Goal: Information Seeking & Learning: Find specific fact

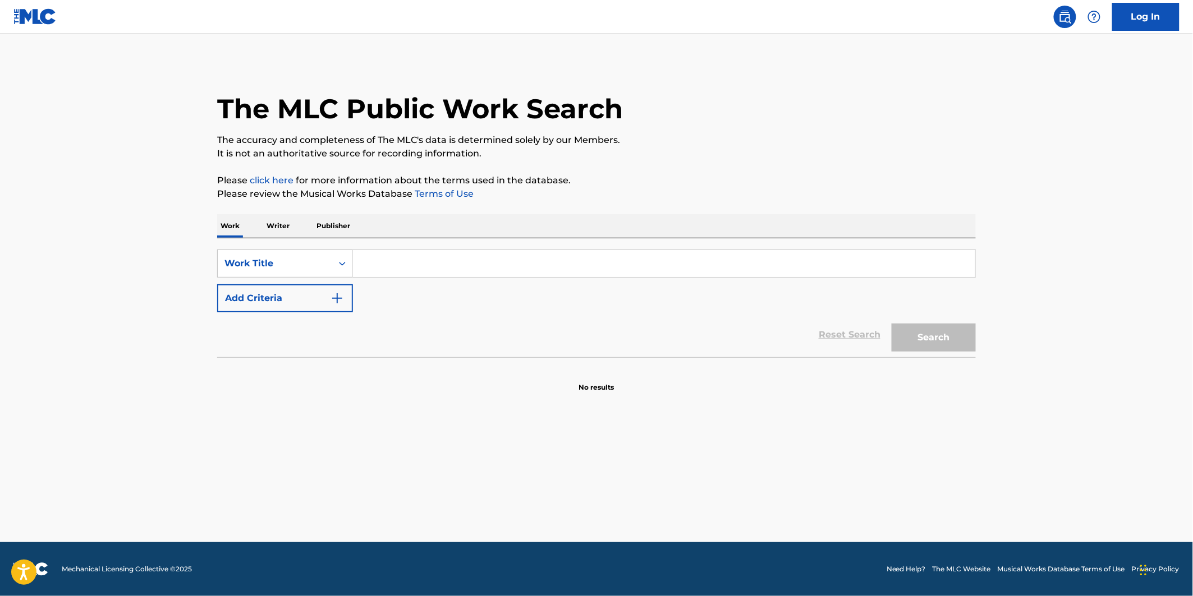
click at [413, 269] on input "Search Form" at bounding box center [664, 263] width 622 height 27
paste input "In the House in a Hearbeat"
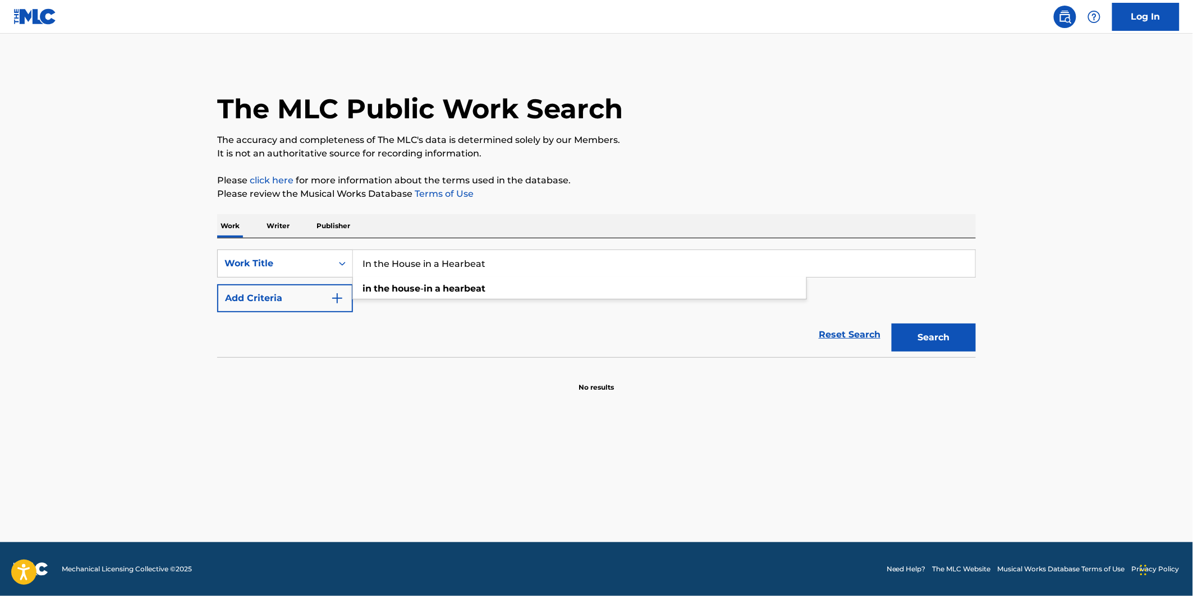
type input "In the House in a Hearbeat"
click at [318, 306] on button "Add Criteria" at bounding box center [285, 298] width 136 height 28
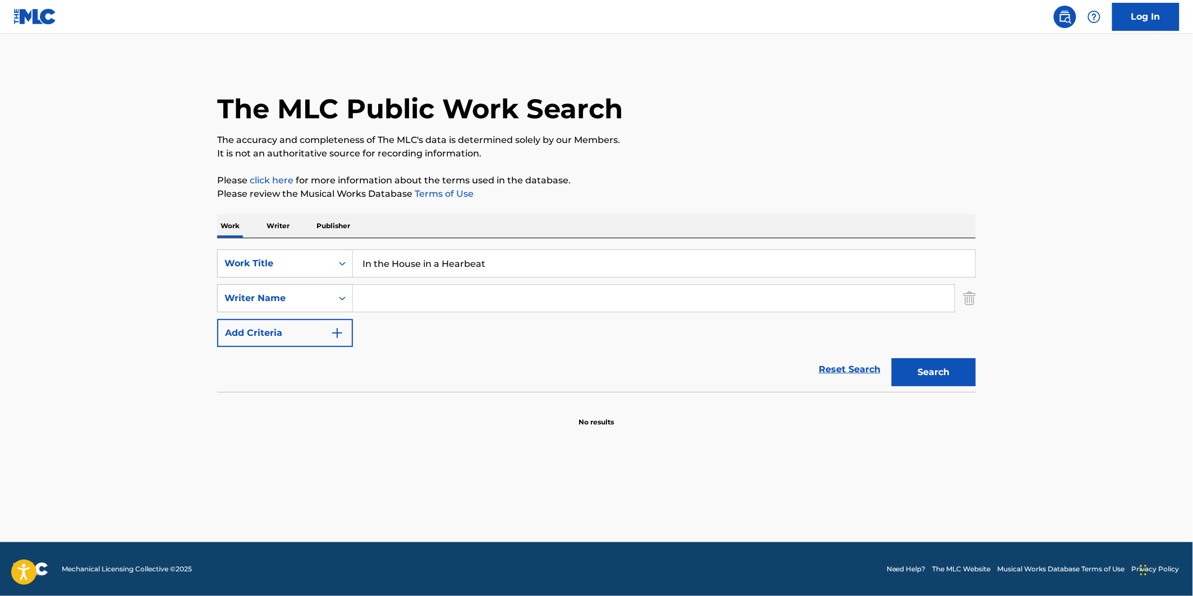
click at [386, 298] on input "Search Form" at bounding box center [654, 298] width 602 height 27
type input "[PERSON_NAME]"
click at [974, 374] on button "Search" at bounding box center [934, 373] width 84 height 28
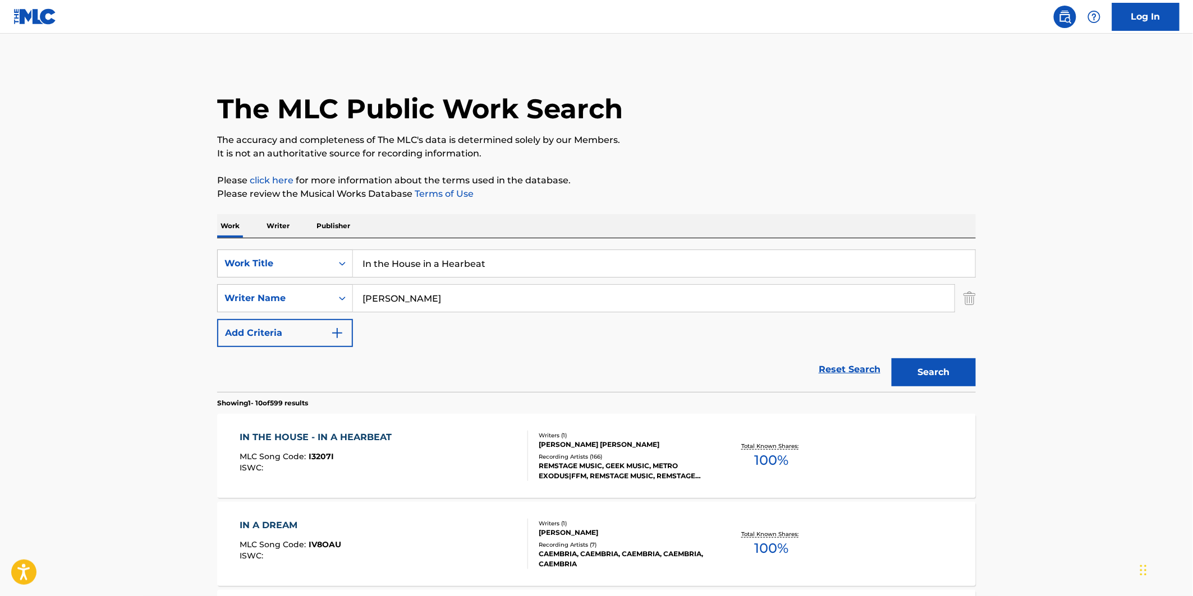
click at [479, 456] on div "IN THE HOUSE - IN A HEARBEAT MLC Song Code : I3207I ISWC :" at bounding box center [384, 456] width 288 height 51
